Goal: Task Accomplishment & Management: Use online tool/utility

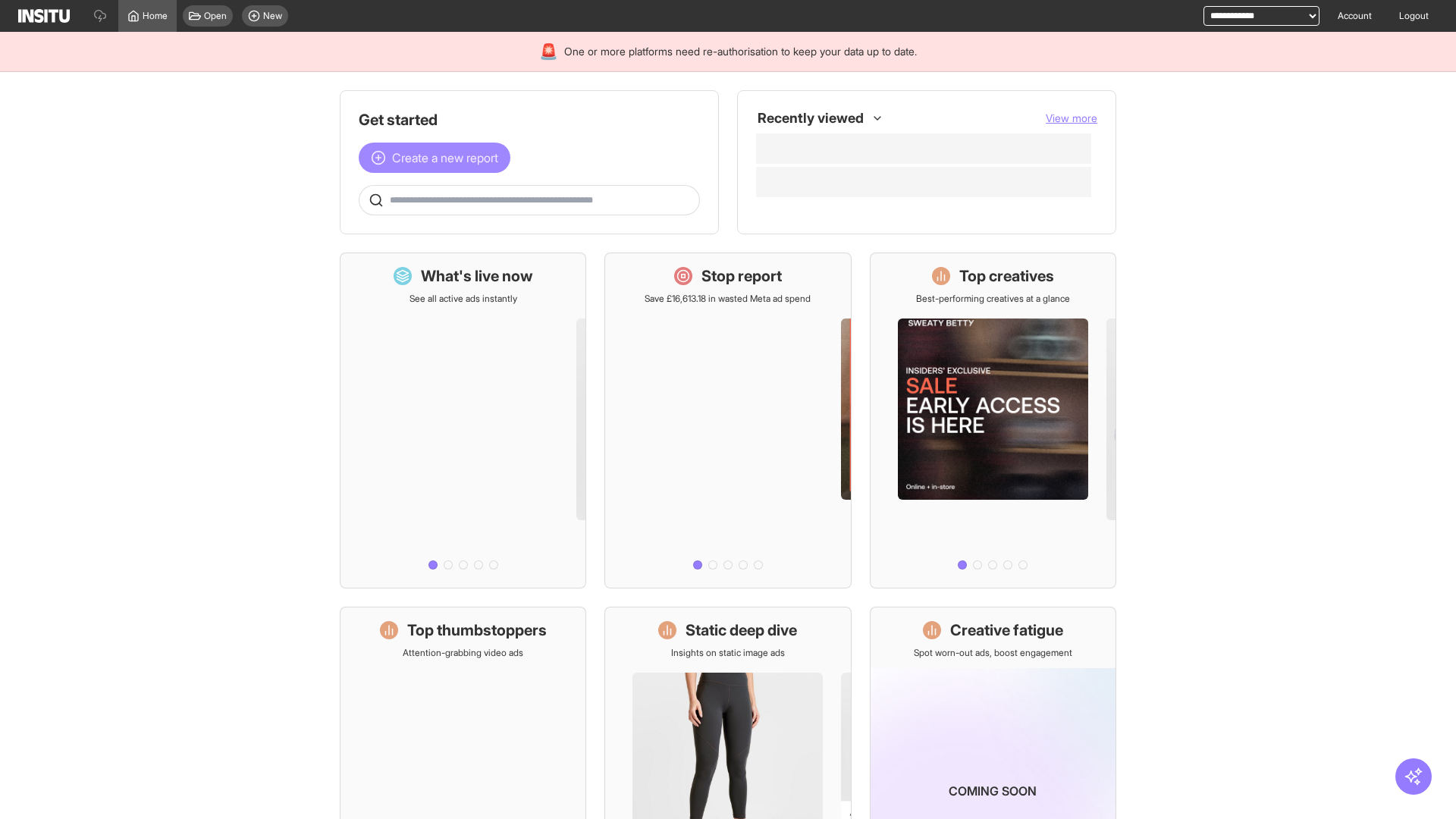
click at [438, 158] on span "Create a new report" at bounding box center [445, 157] width 106 height 18
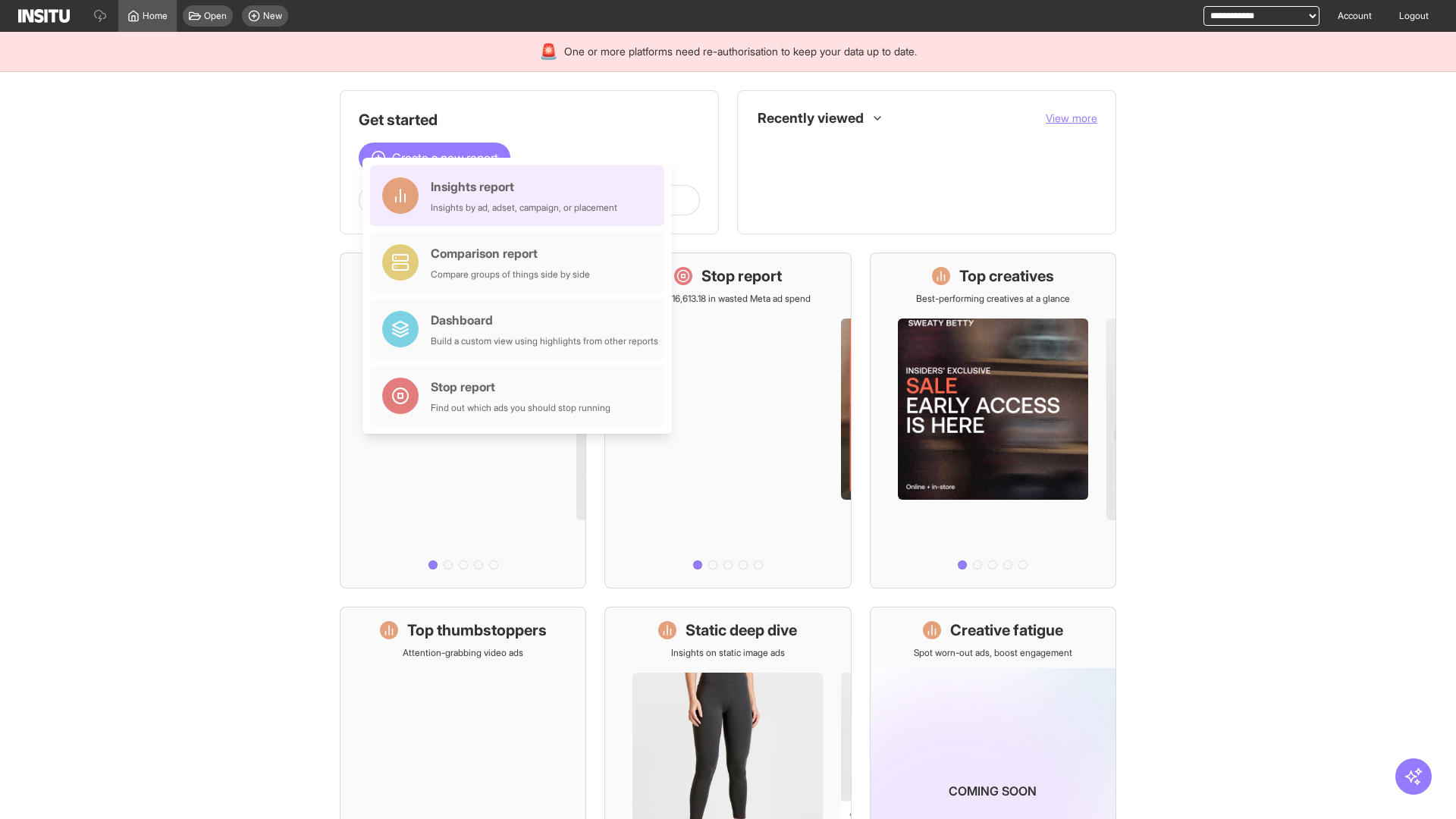
click at [521, 196] on div "Insights report Insights by ad, adset, campaign, or placement" at bounding box center [524, 196] width 187 height 37
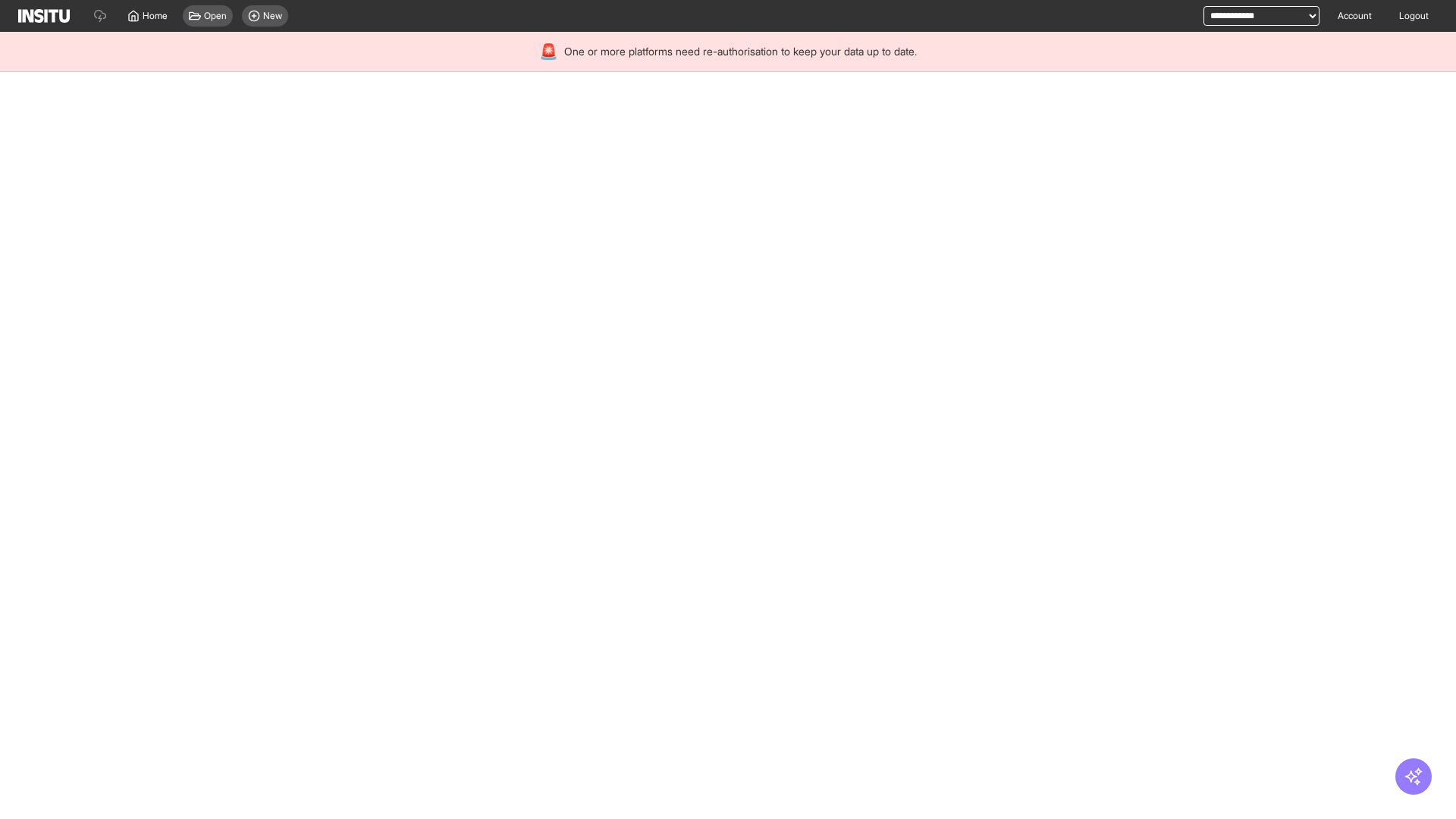
select select "**"
